Goal: Find specific page/section: Find specific page/section

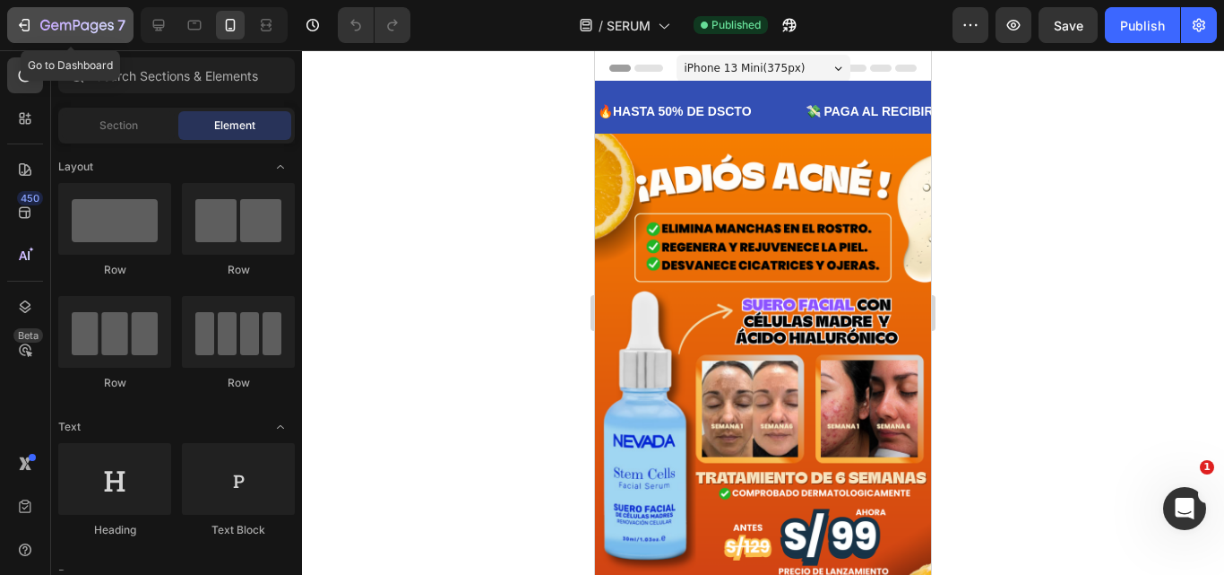
click at [59, 42] on button "7" at bounding box center [70, 25] width 126 height 36
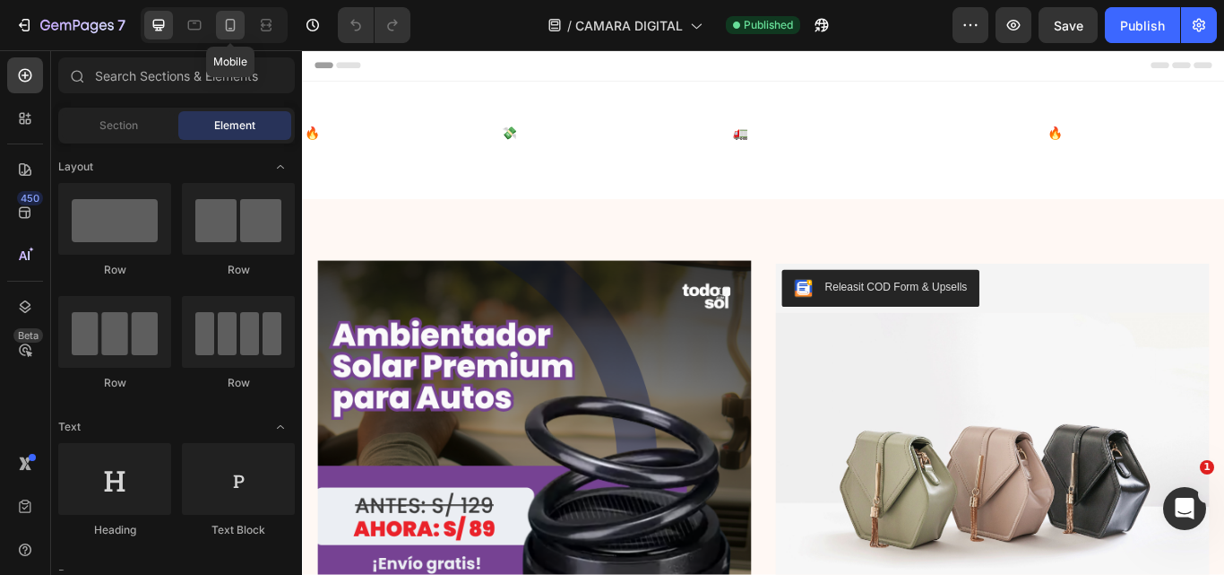
click at [224, 27] on icon at bounding box center [230, 25] width 18 height 18
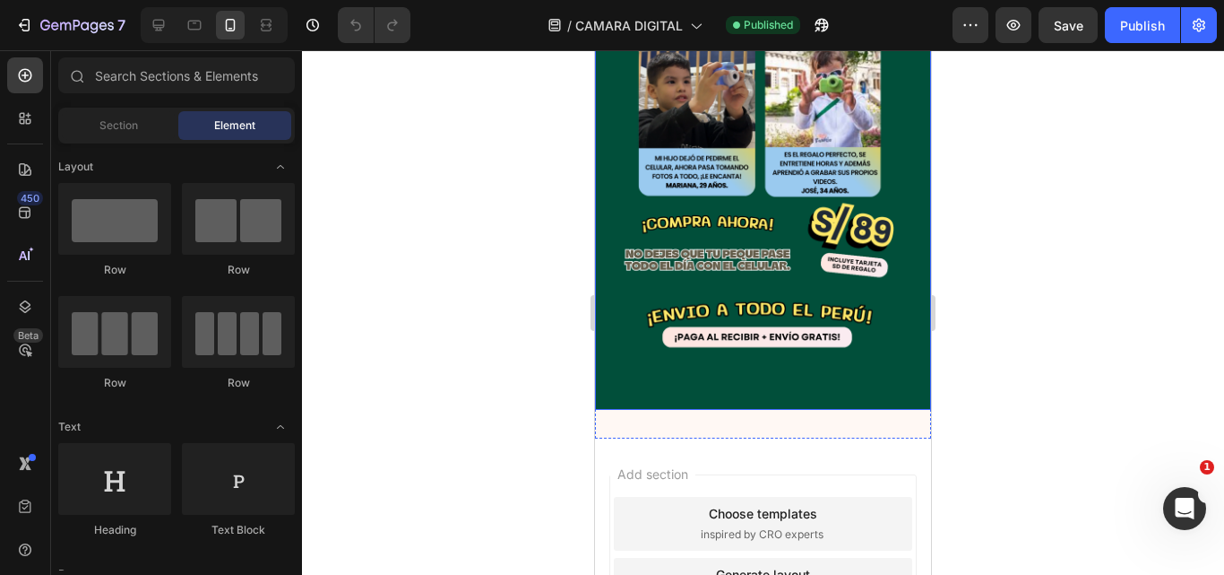
scroll to position [1703, 0]
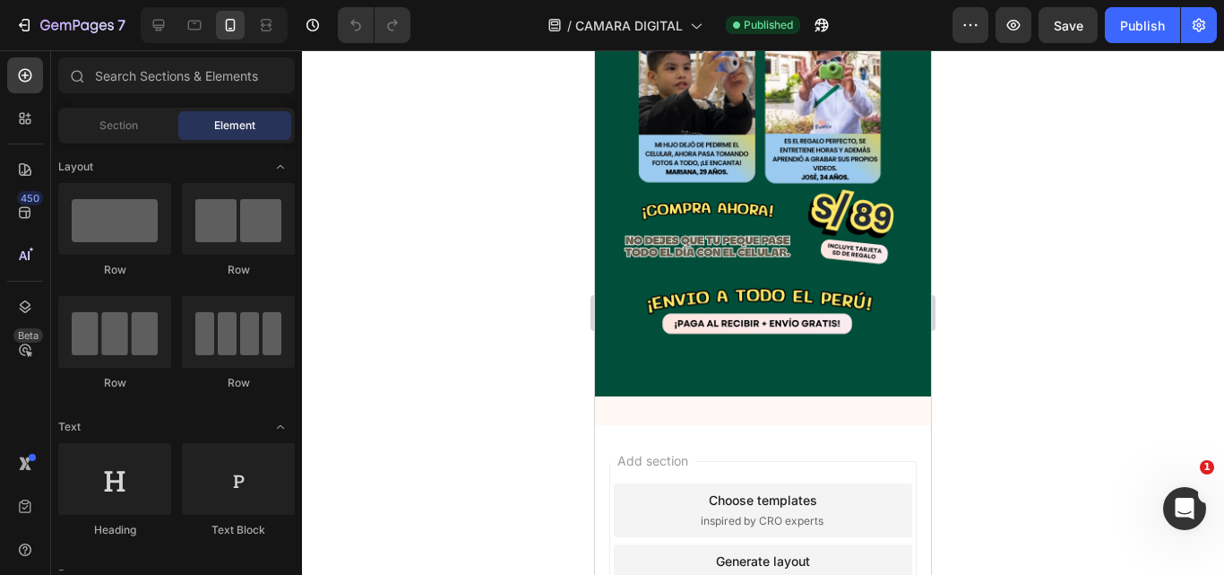
click at [538, 282] on div at bounding box center [763, 312] width 922 height 524
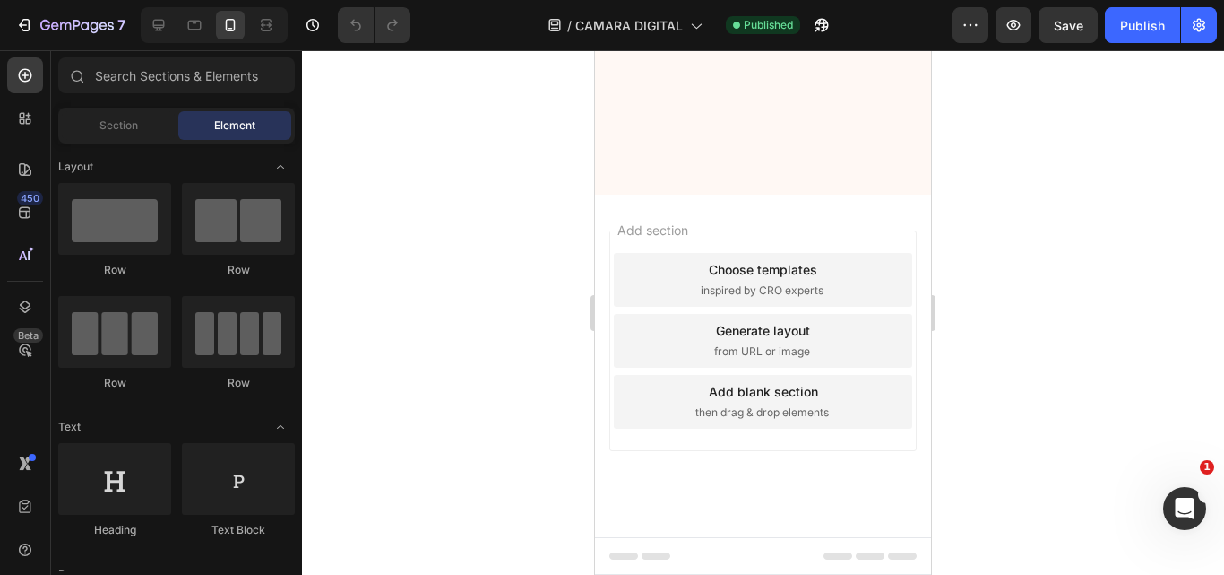
scroll to position [717, 0]
